Goal: Navigation & Orientation: Find specific page/section

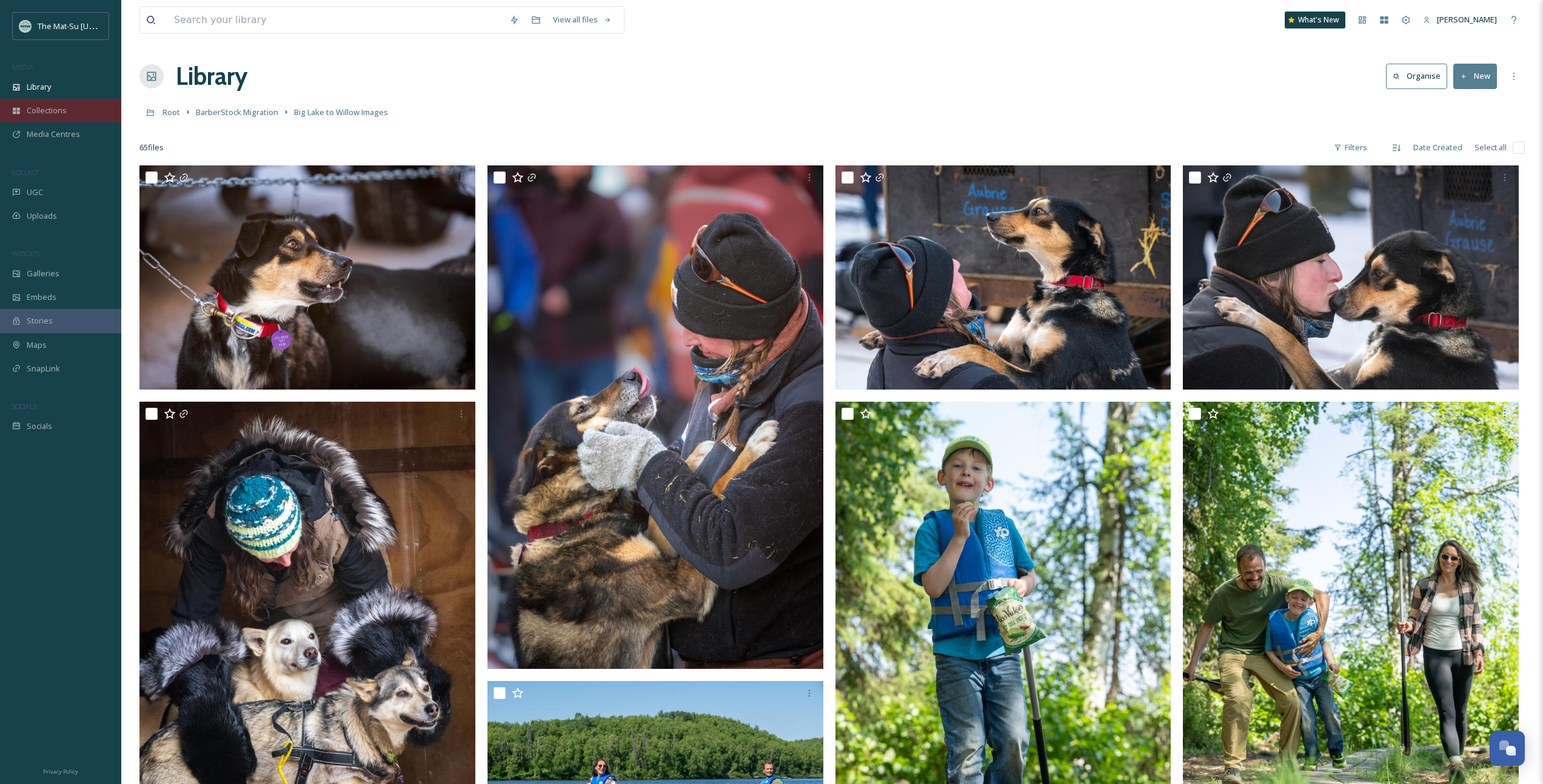
click at [32, 109] on span "Collections" at bounding box center [47, 110] width 40 height 11
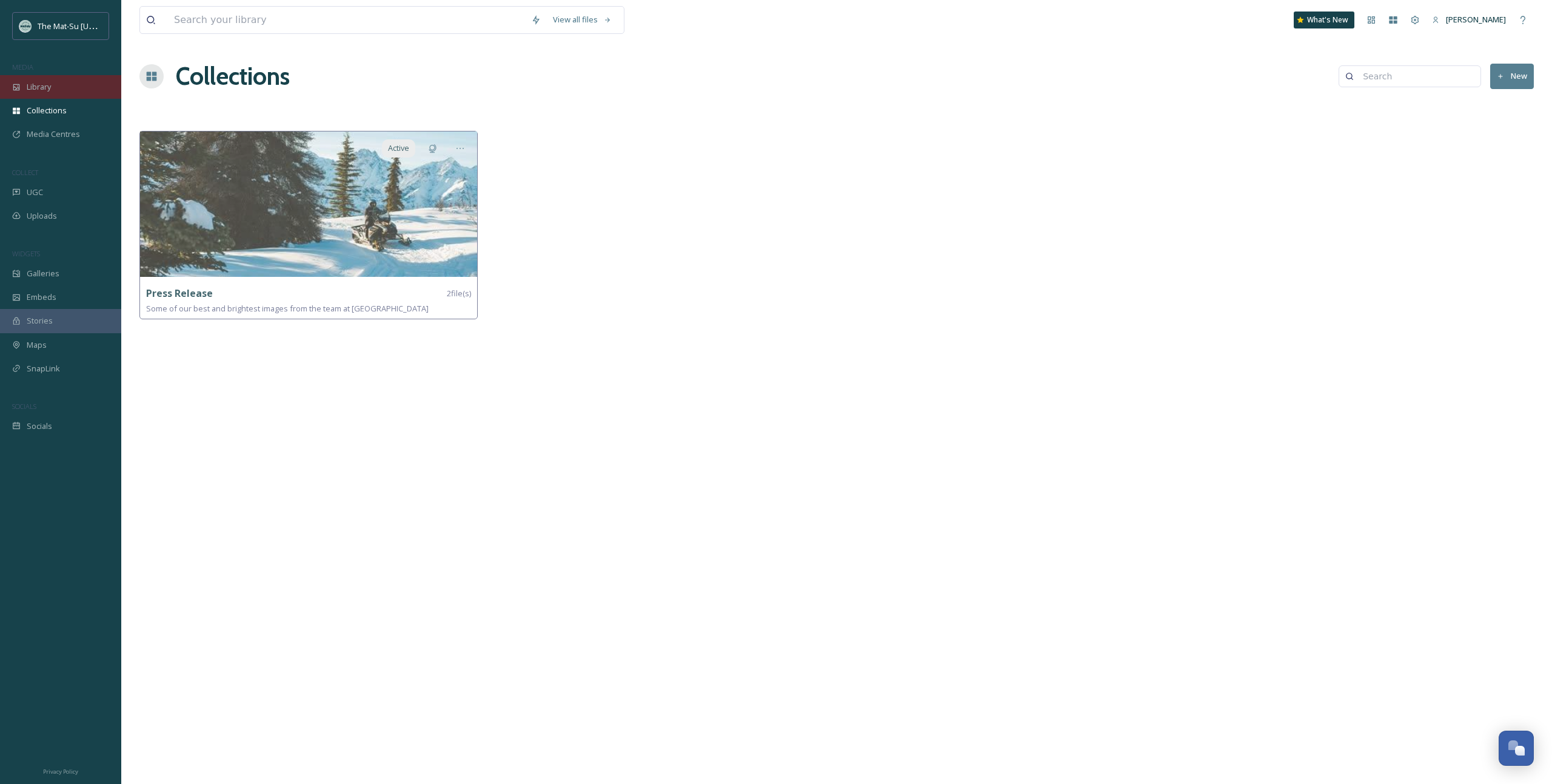
click at [36, 91] on span "Library" at bounding box center [39, 87] width 24 height 11
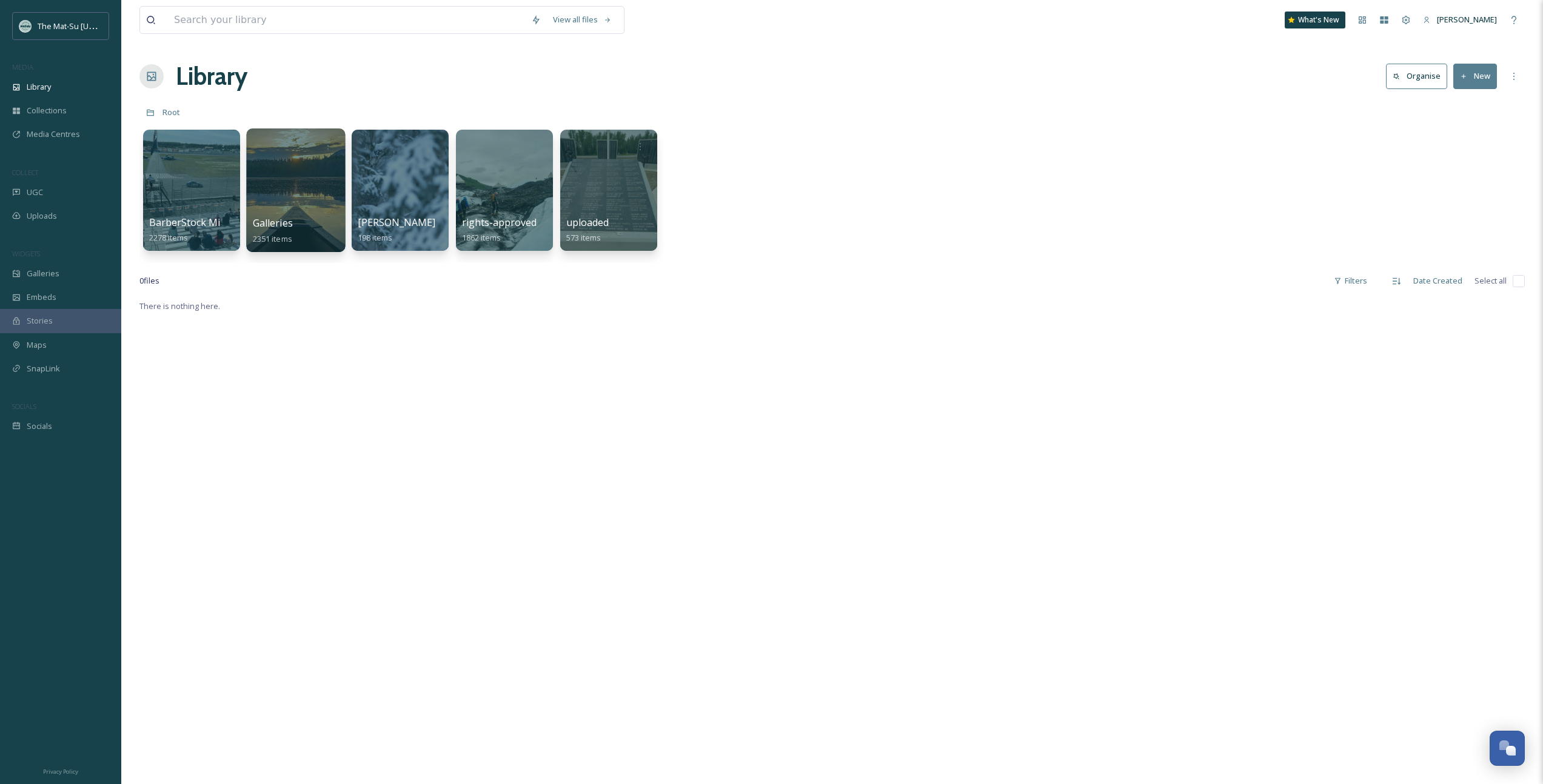
click at [292, 194] on div at bounding box center [295, 190] width 99 height 123
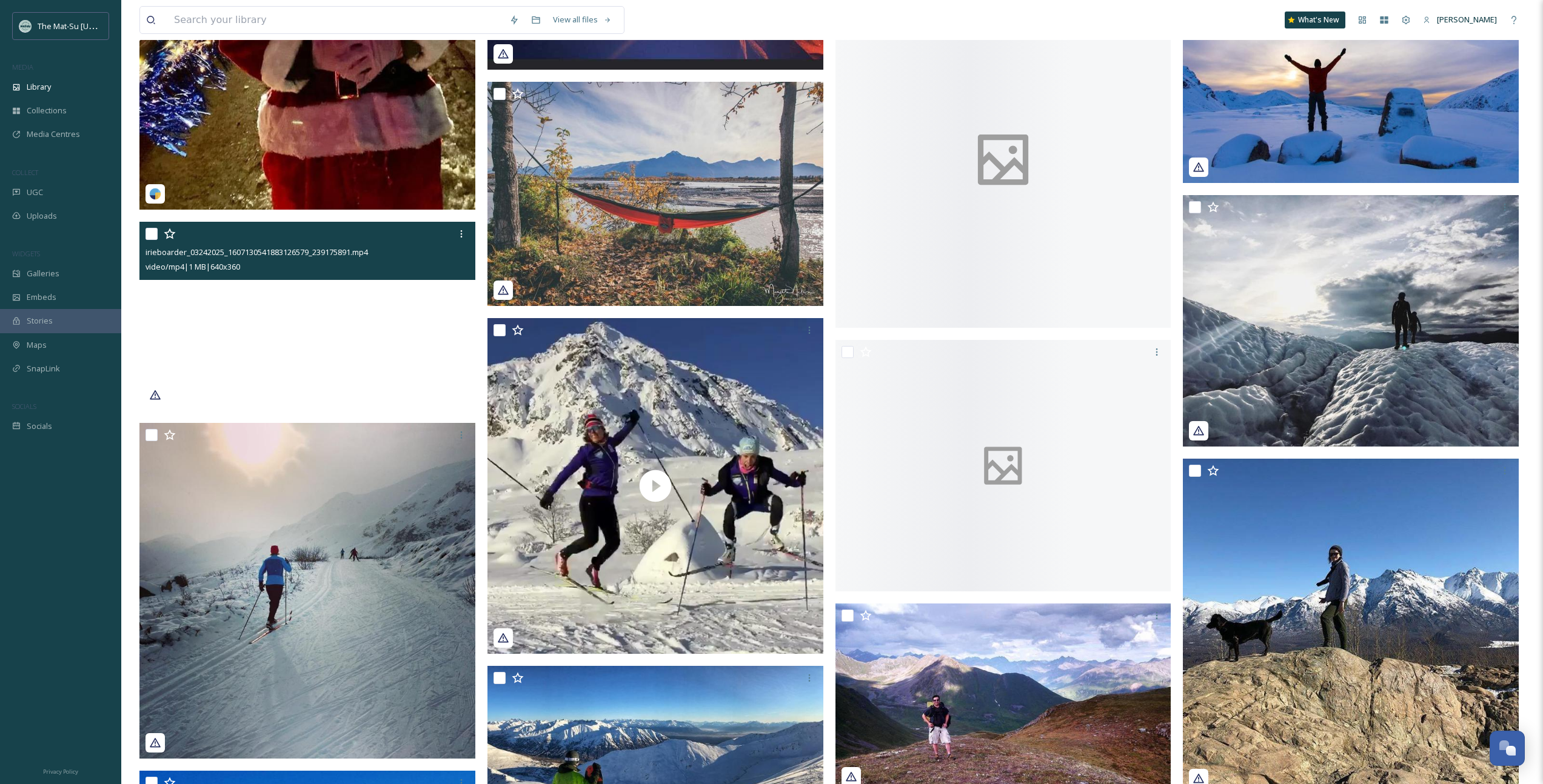
scroll to position [2178, 0]
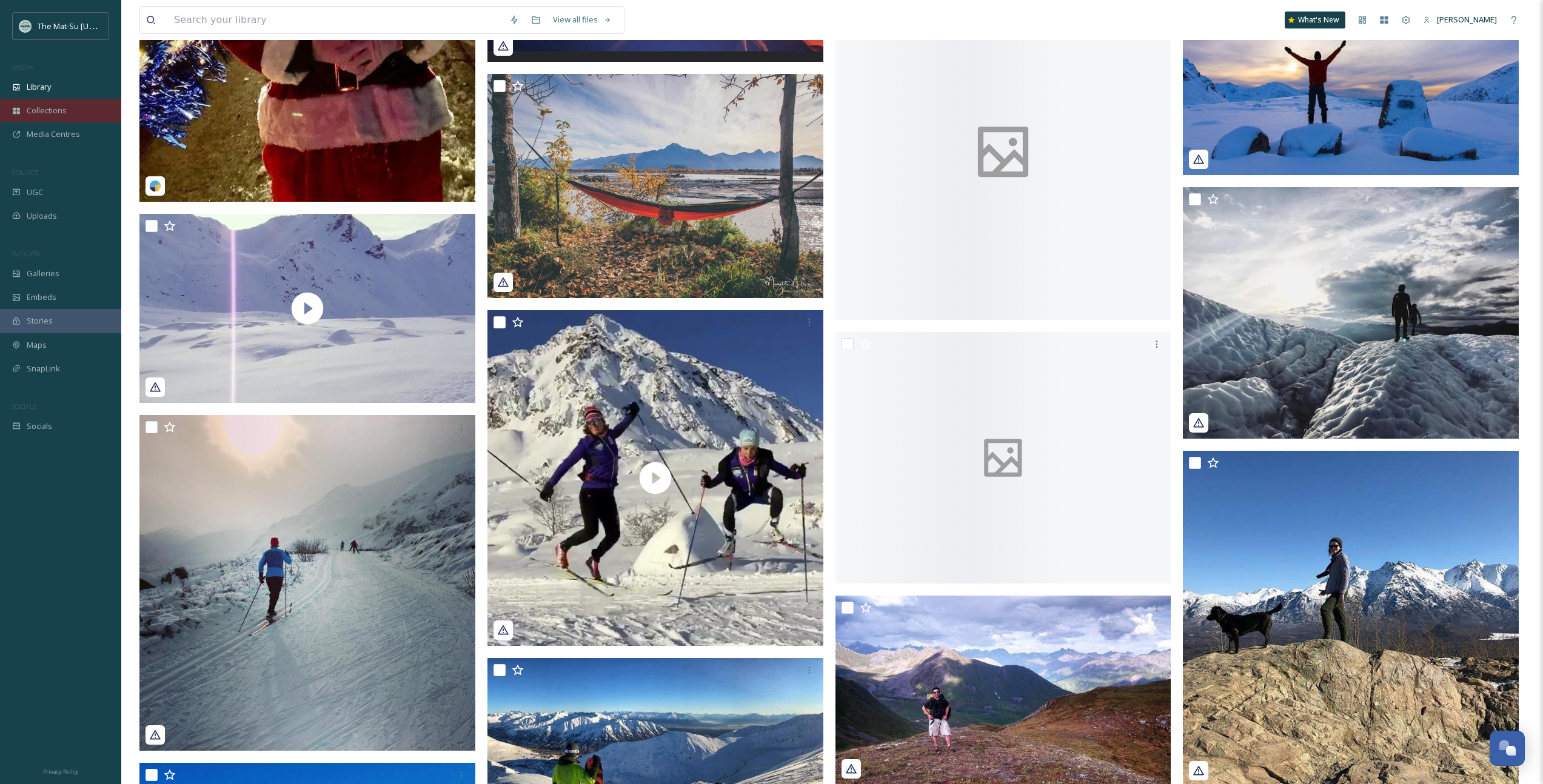
click at [53, 105] on span "Collections" at bounding box center [47, 110] width 40 height 11
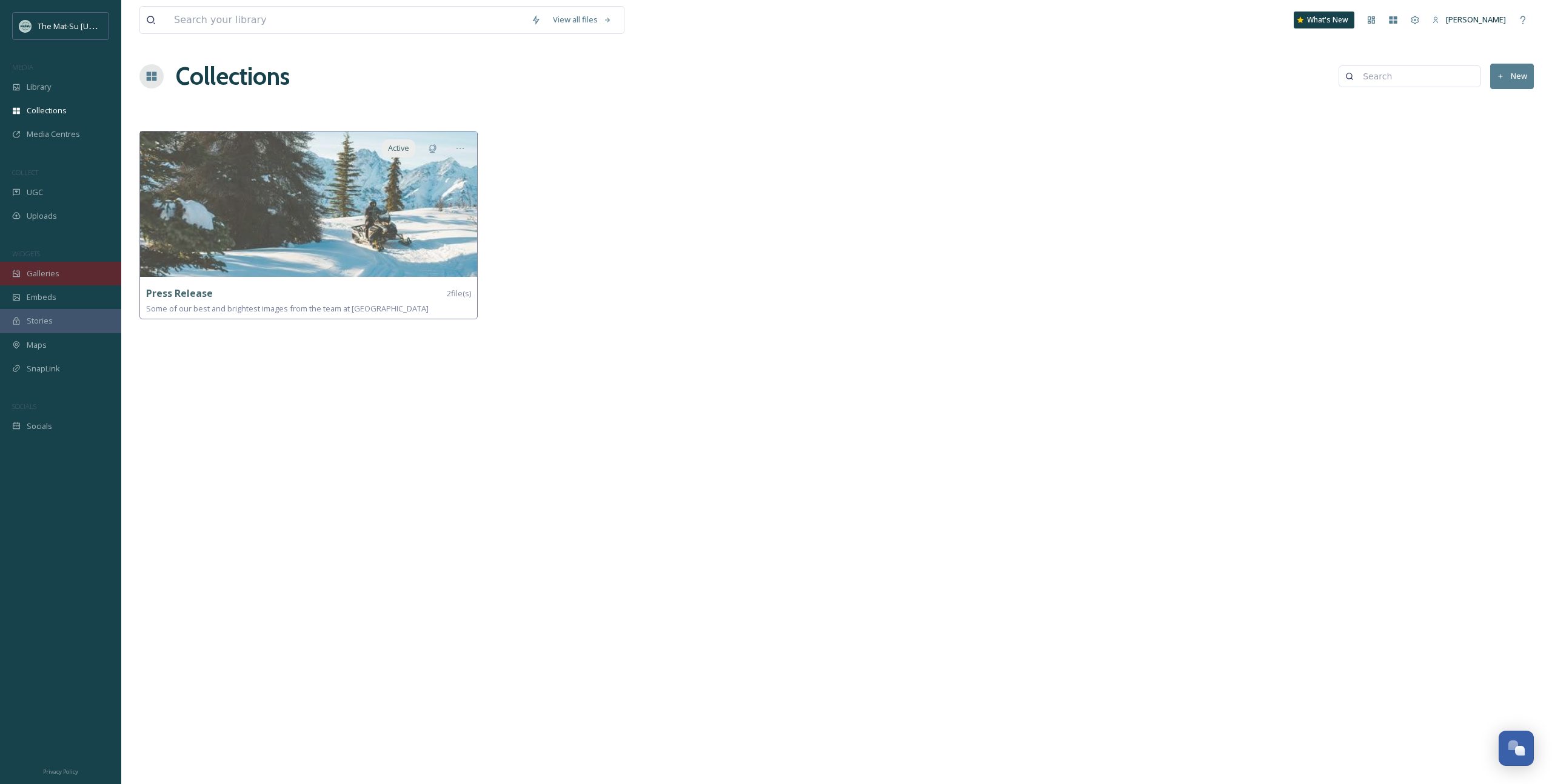
click at [38, 262] on div "Galleries" at bounding box center [60, 273] width 121 height 23
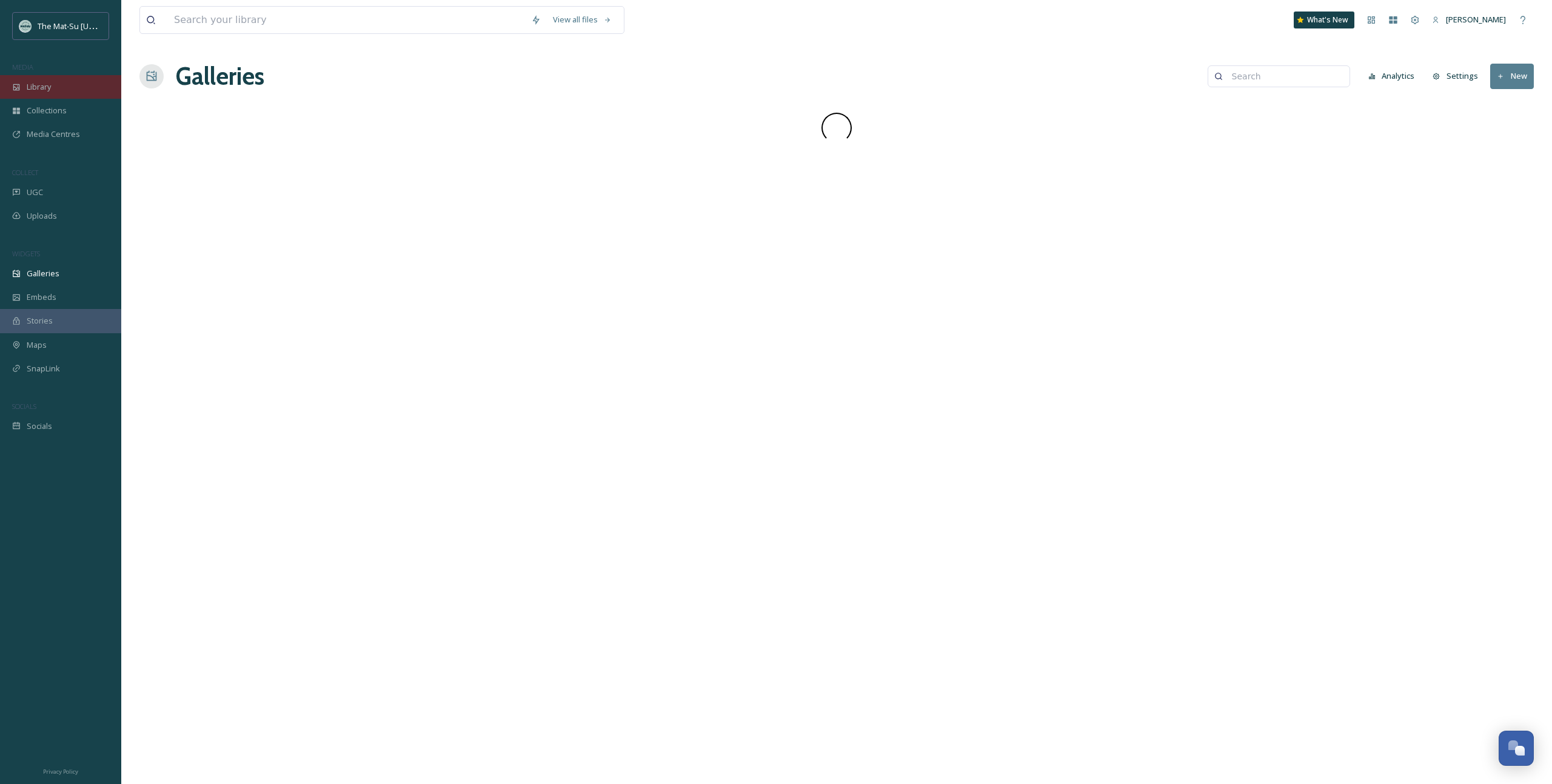
click at [21, 94] on div "Library" at bounding box center [60, 87] width 121 height 23
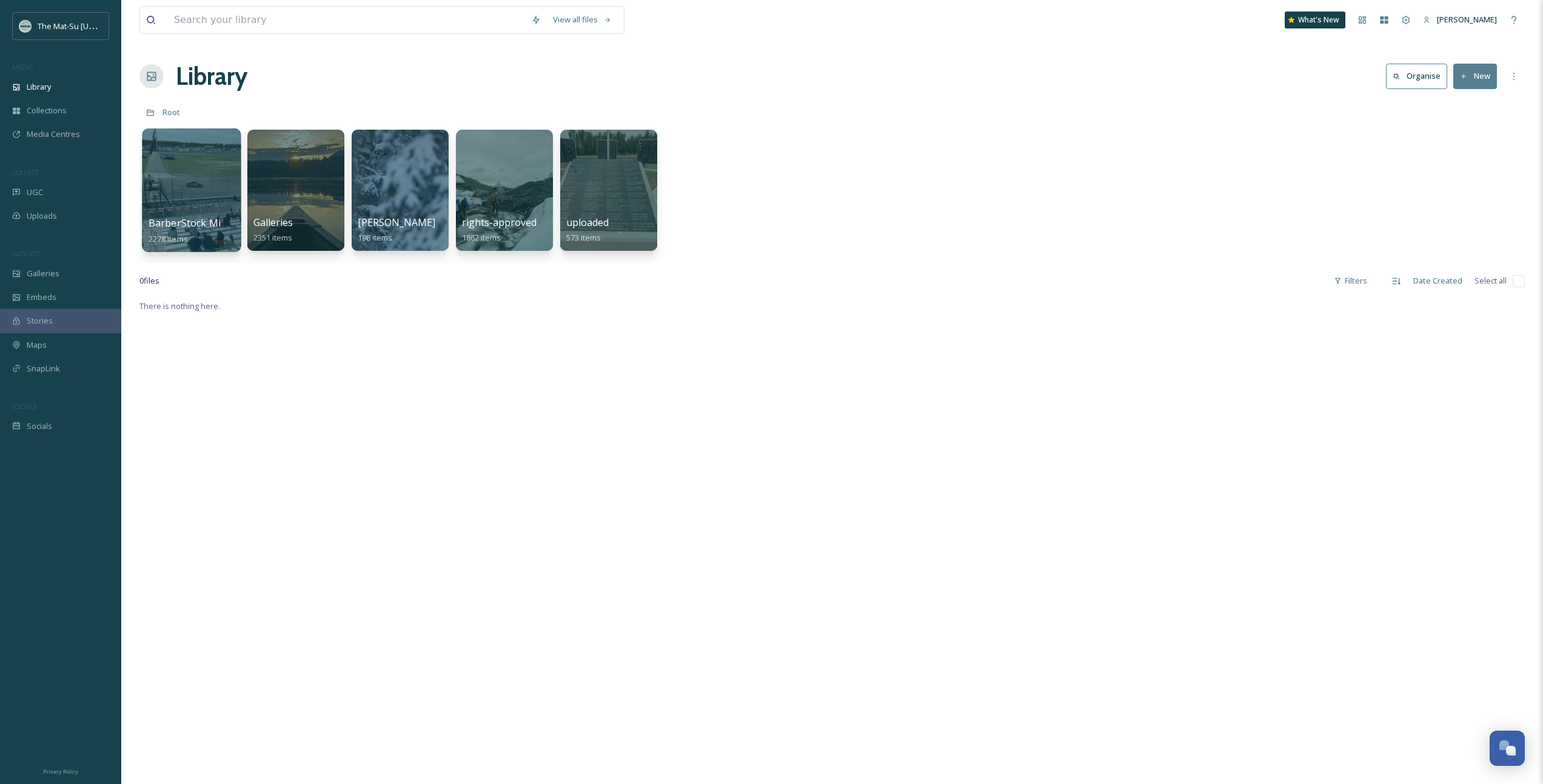
click at [187, 230] on div "BarberStock Migration 2278 items" at bounding box center [191, 231] width 87 height 30
click at [189, 193] on div at bounding box center [191, 190] width 99 height 123
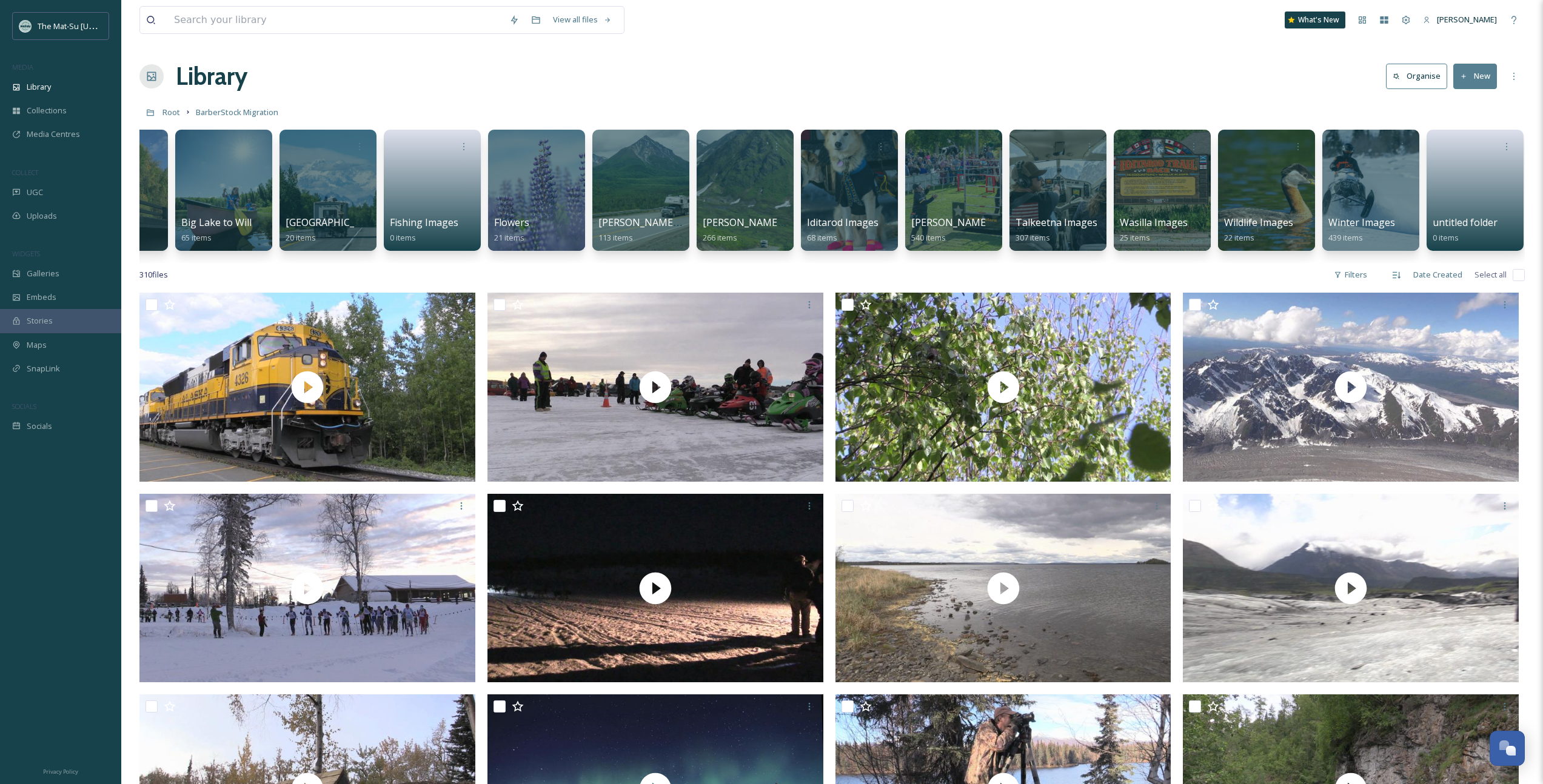
scroll to position [0, 74]
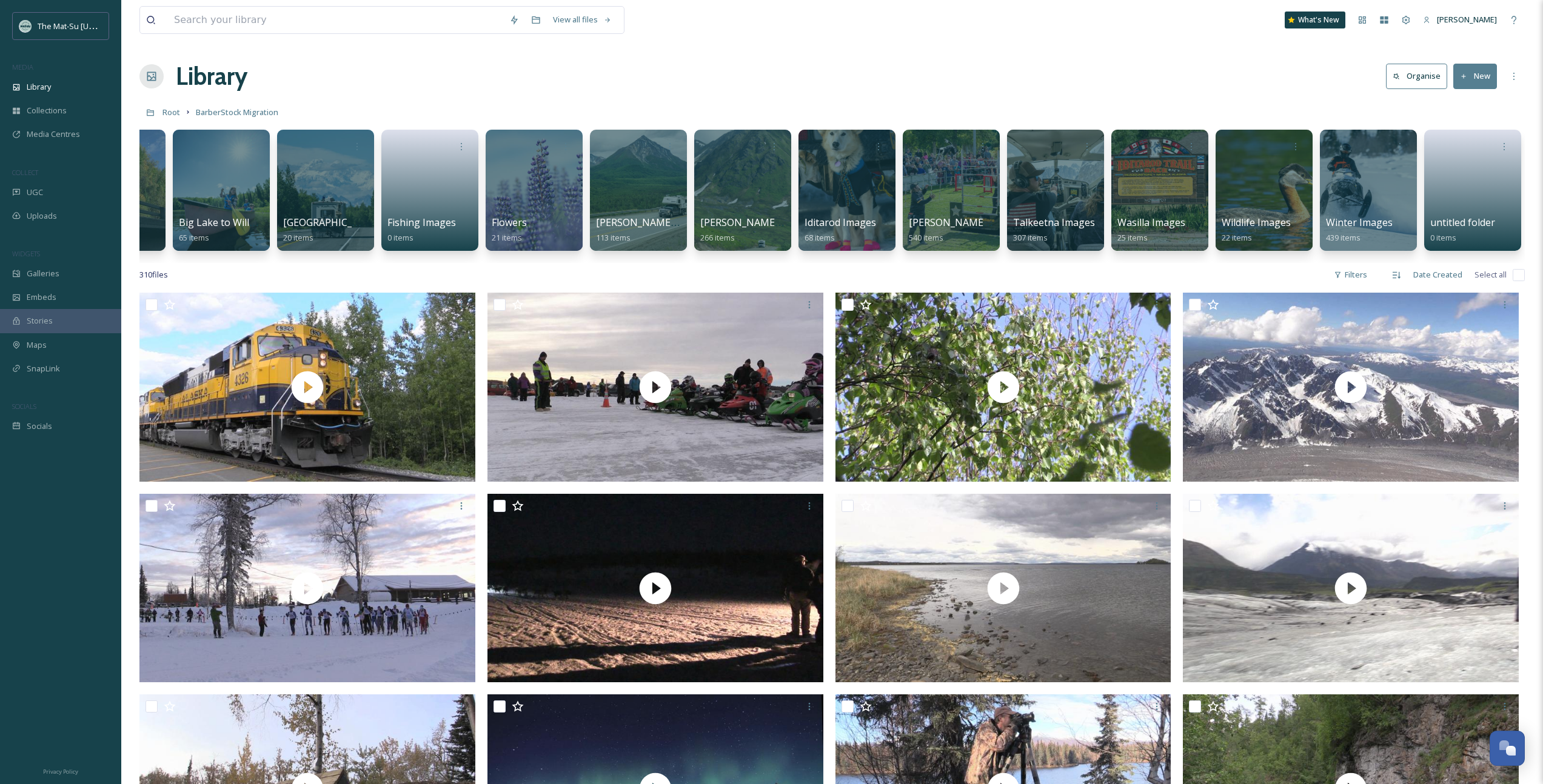
click at [182, 83] on h1 "Library" at bounding box center [211, 76] width 72 height 36
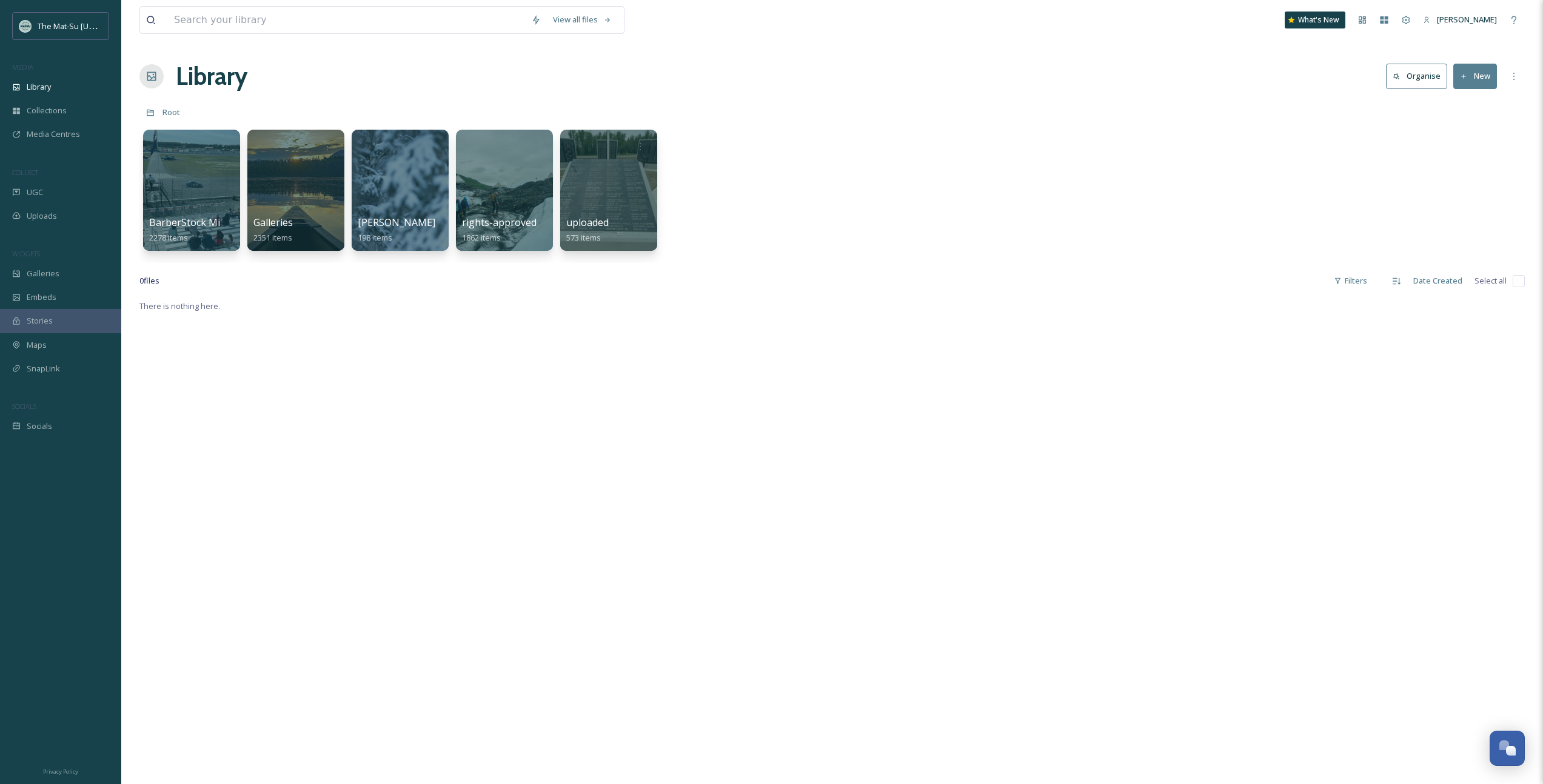
click at [1263, 376] on div "There is nothing here." at bounding box center [832, 690] width 1385 height 784
